Goal: Information Seeking & Learning: Learn about a topic

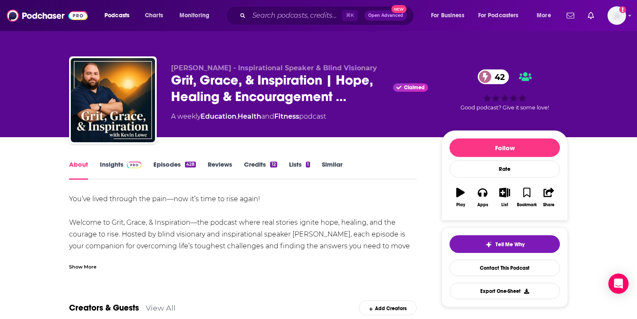
click at [133, 170] on link "Insights" at bounding box center [121, 170] width 42 height 19
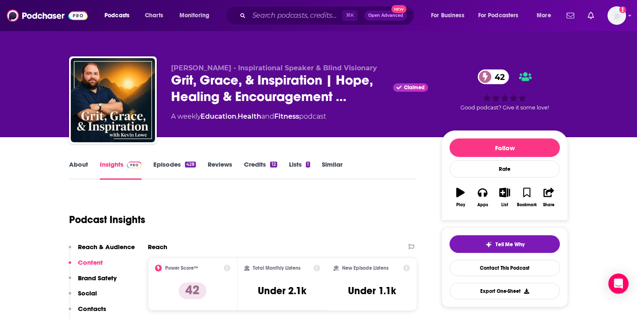
click at [172, 164] on link "Episodes 428" at bounding box center [174, 170] width 43 height 19
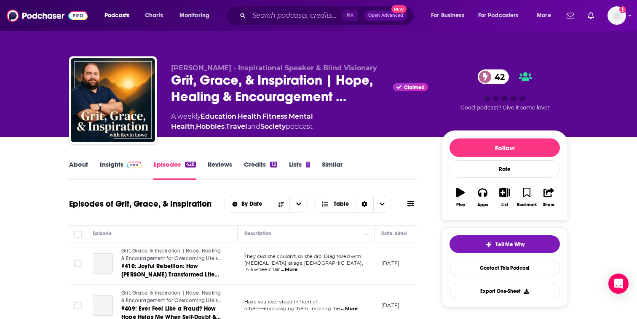
click at [86, 164] on link "About" at bounding box center [78, 170] width 19 height 19
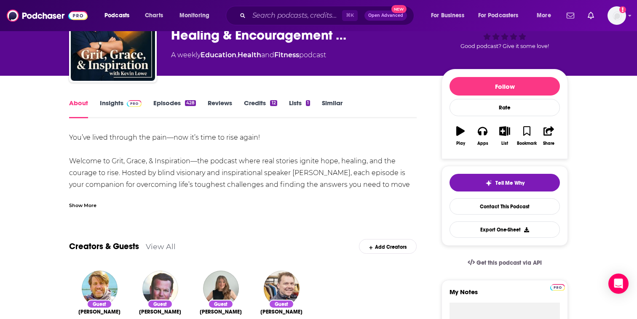
scroll to position [67, 0]
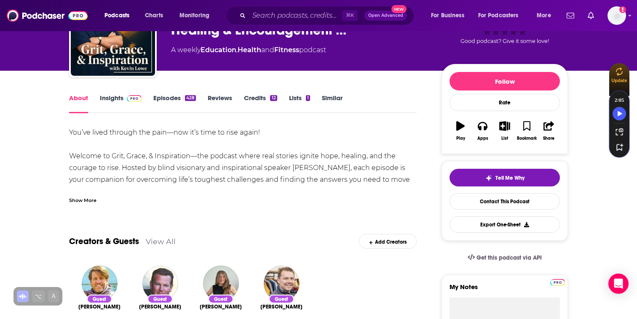
click at [91, 198] on div "Show More" at bounding box center [82, 200] width 27 height 8
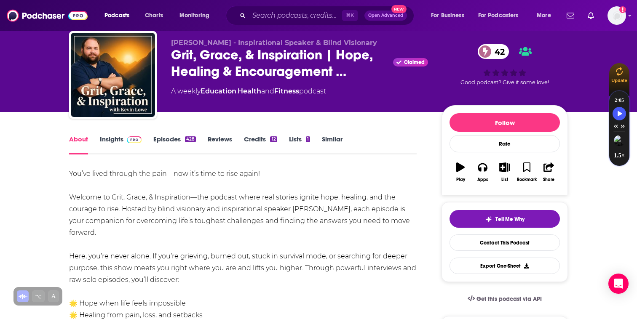
scroll to position [0, 0]
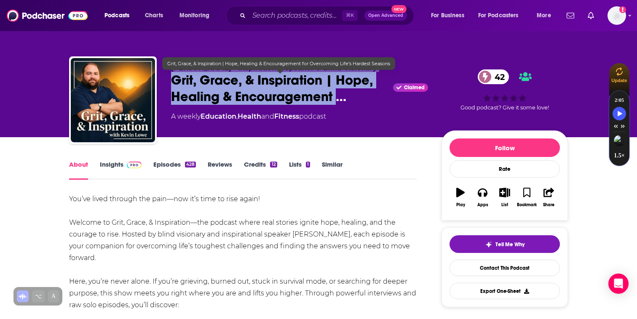
drag, startPoint x: 168, startPoint y: 69, endPoint x: 334, endPoint y: 96, distance: 168.3
click at [335, 96] on div "[PERSON_NAME] - Inspirational Speaker & Blind Visionary Grit, Grace, & Inspirat…" at bounding box center [318, 101] width 499 height 91
click at [334, 96] on span "Grit, Grace, & Inspiration | Hope, Healing & Encouragement …" at bounding box center [280, 88] width 219 height 33
drag, startPoint x: 166, startPoint y: 69, endPoint x: 358, endPoint y: 94, distance: 193.0
click at [358, 94] on div "[PERSON_NAME] - Inspirational Speaker & Blind Visionary Grit, Grace, & Inspirat…" at bounding box center [318, 101] width 499 height 91
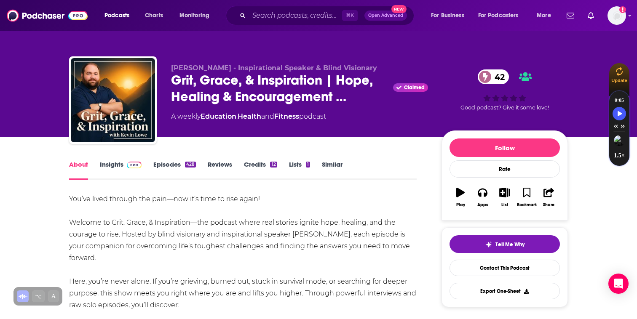
click at [123, 159] on div "About Insights Episodes 428 Reviews Credits 12 Lists 1 Similar" at bounding box center [243, 169] width 348 height 21
click at [117, 169] on link "Insights" at bounding box center [121, 170] width 42 height 19
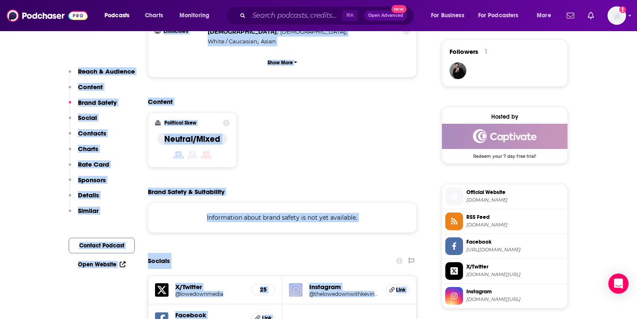
scroll to position [718, 0]
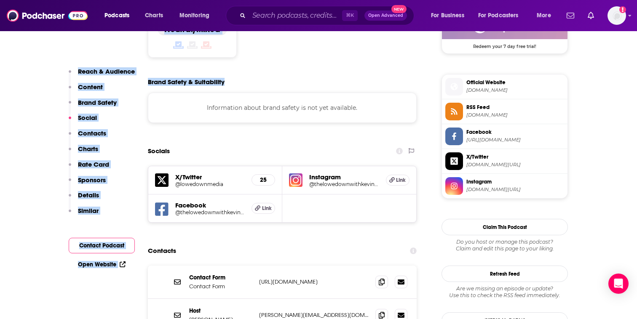
drag, startPoint x: 168, startPoint y: 67, endPoint x: 348, endPoint y: 41, distance: 181.7
copy div "Lorem Ipsu - Dolorsitametc Adipisc & Elits Doeiusmod Temp, Incid, & Utlaboreetd…"
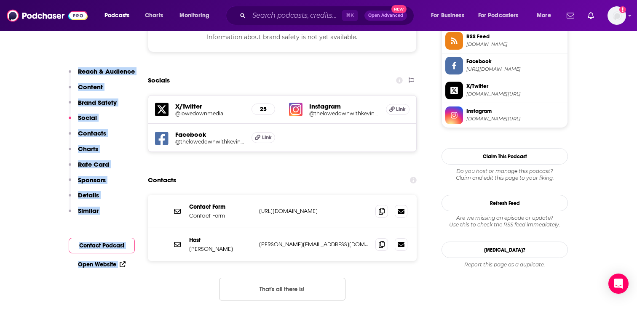
scroll to position [0, 0]
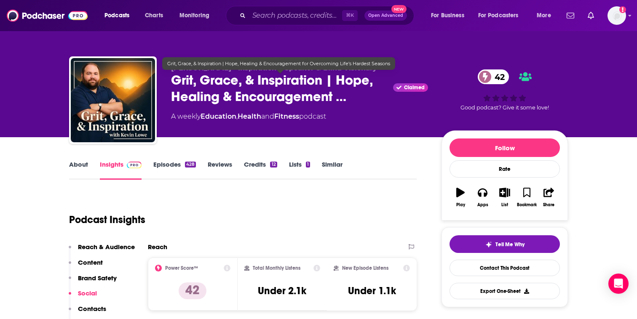
click at [257, 204] on div "Podcast Insights" at bounding box center [239, 214] width 341 height 43
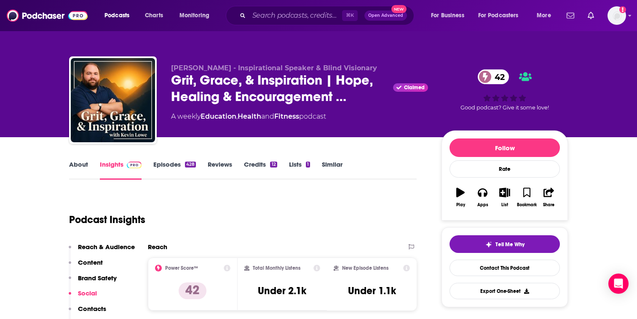
click at [81, 166] on link "About" at bounding box center [78, 170] width 19 height 19
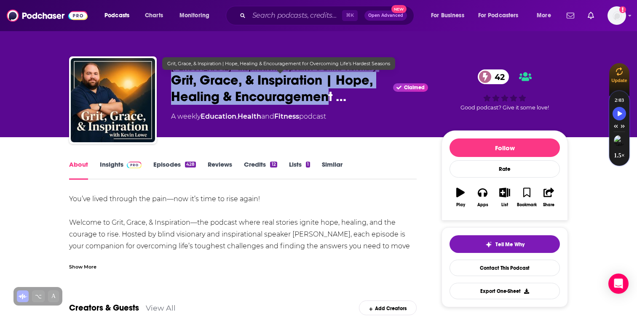
drag, startPoint x: 167, startPoint y: 67, endPoint x: 331, endPoint y: 96, distance: 166.4
click at [331, 96] on div "[PERSON_NAME] - Inspirational Speaker & Blind Visionary Grit, Grace, & Inspirat…" at bounding box center [318, 101] width 499 height 91
copy div "[PERSON_NAME] - Inspirational Speaker & Blind Visionary Grit, Grace, & Inspirat…"
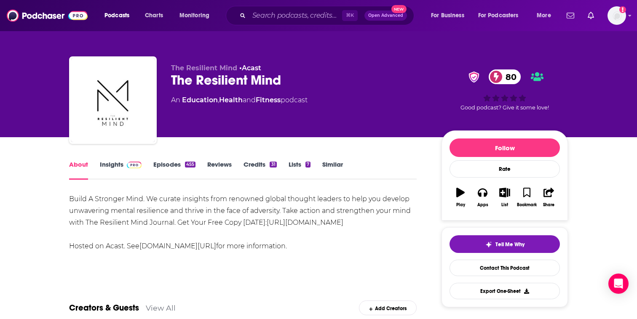
click at [108, 179] on link "Insights" at bounding box center [121, 170] width 42 height 19
